Goal: Task Accomplishment & Management: Manage account settings

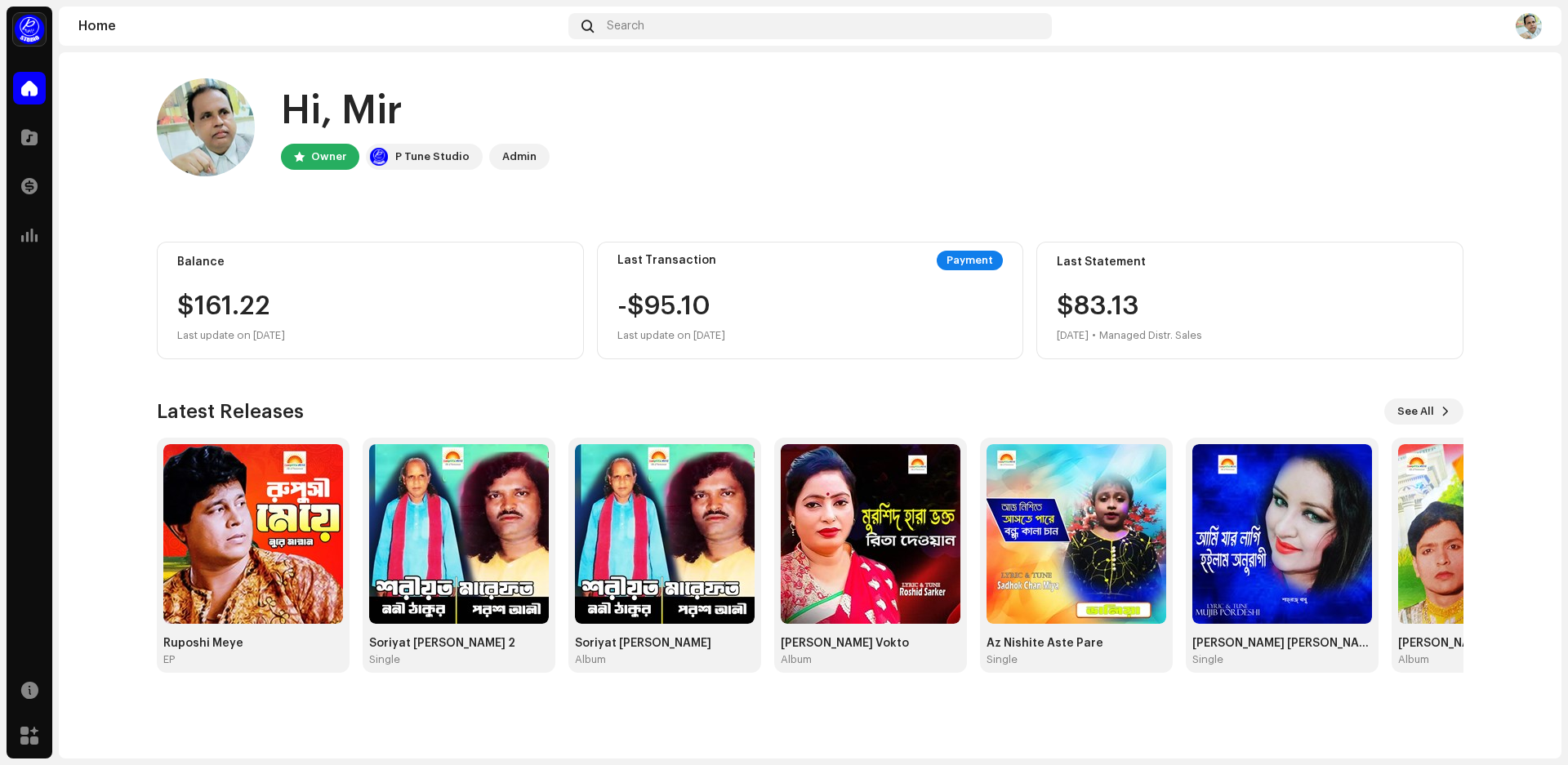
click at [517, 25] on div "Home" at bounding box center [321, 26] width 484 height 13
click at [31, 137] on span at bounding box center [29, 137] width 16 height 13
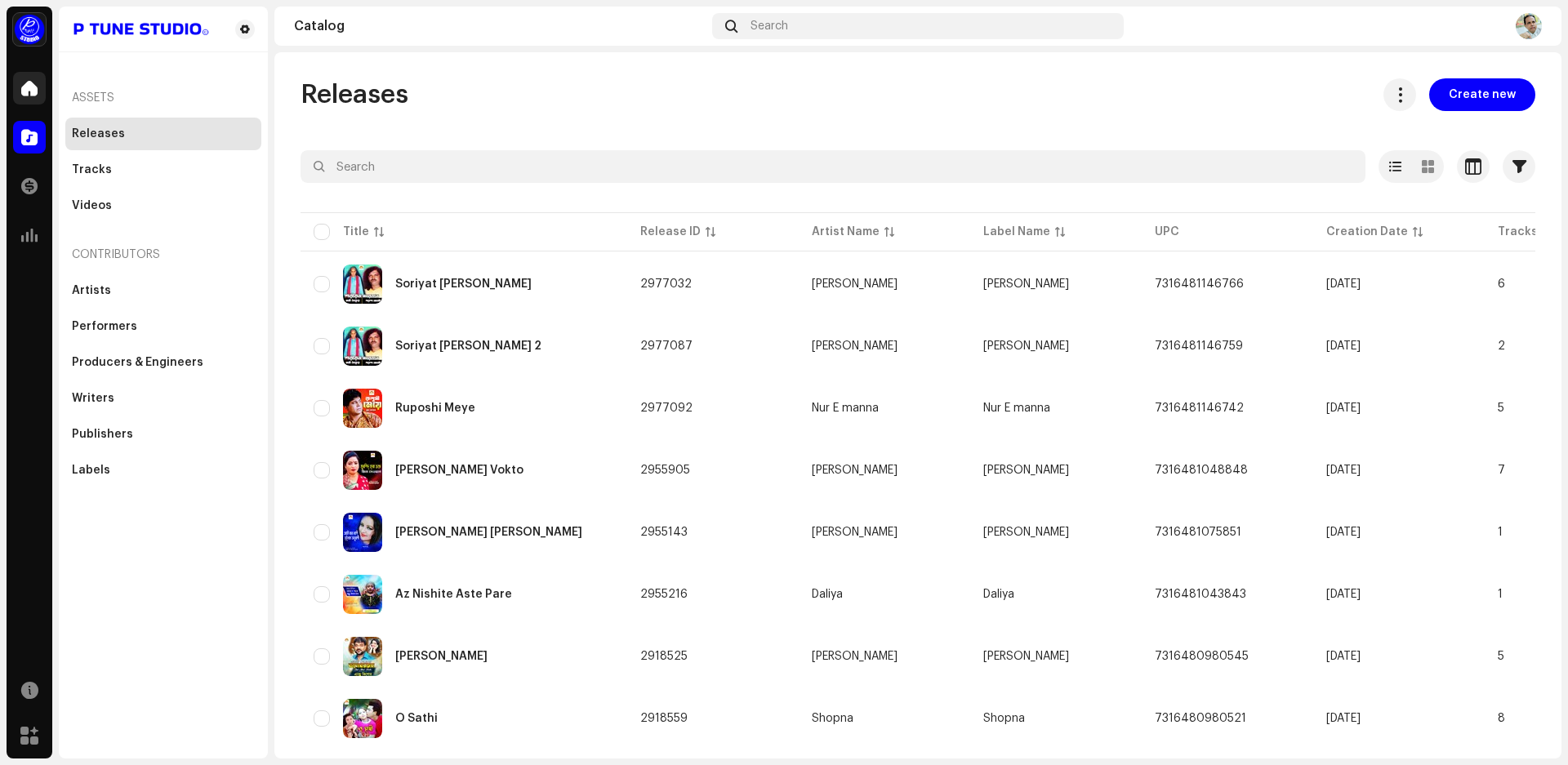
click at [38, 88] on div at bounding box center [29, 88] width 33 height 33
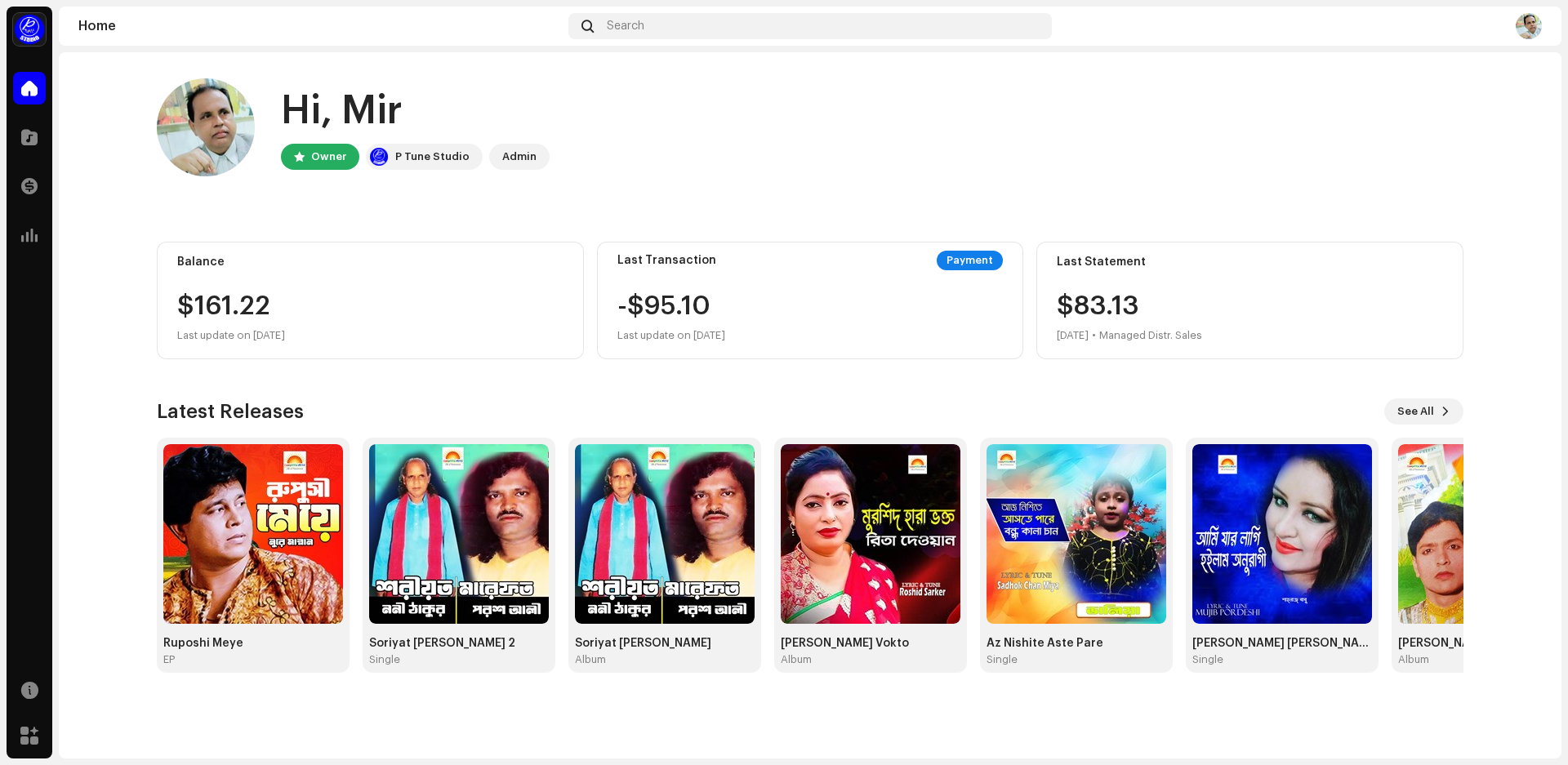
click at [1535, 20] on img at bounding box center [1529, 26] width 27 height 27
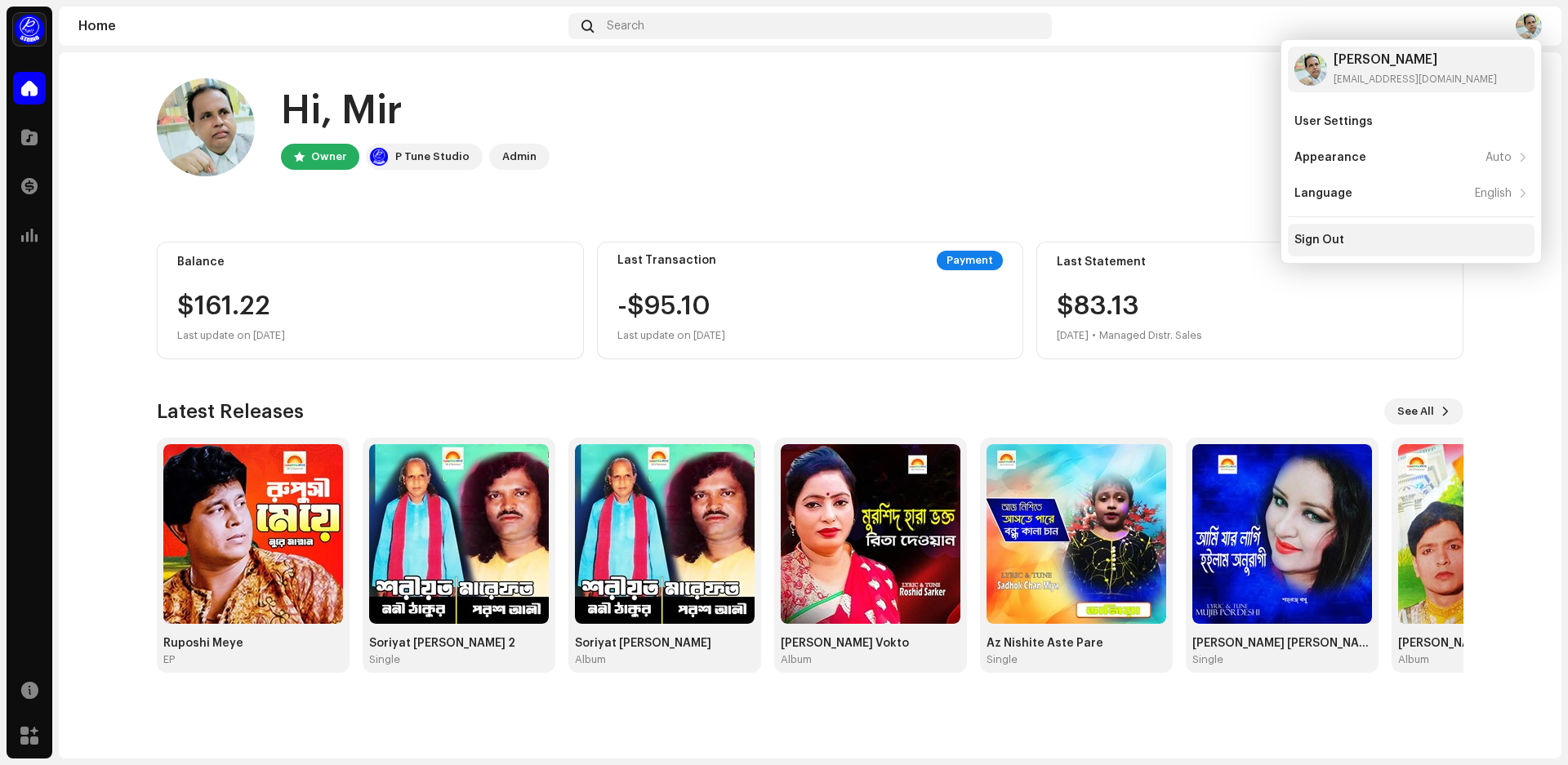
click at [1342, 240] on div "Sign Out" at bounding box center [1319, 240] width 49 height 13
